Goal: Information Seeking & Learning: Learn about a topic

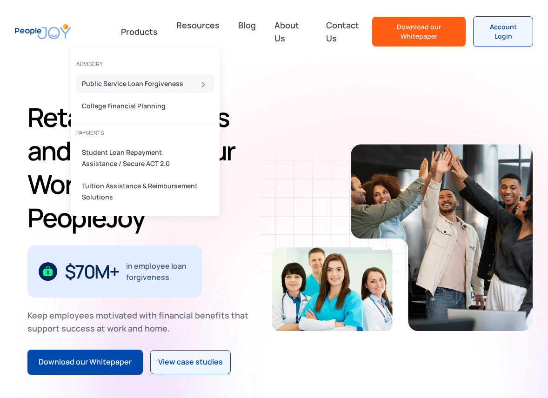
click at [143, 82] on div "Public Service Loan Forgiveness" at bounding box center [142, 83] width 121 height 11
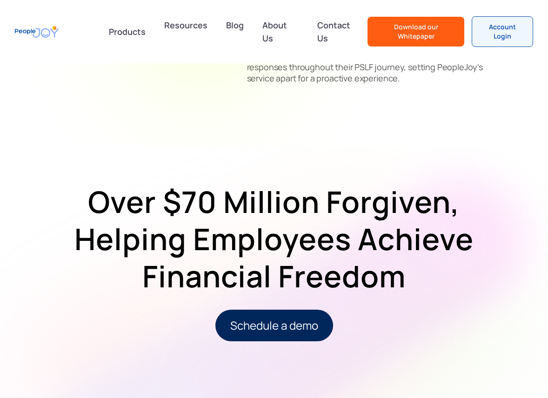
scroll to position [744, 0]
